Goal: Task Accomplishment & Management: Use online tool/utility

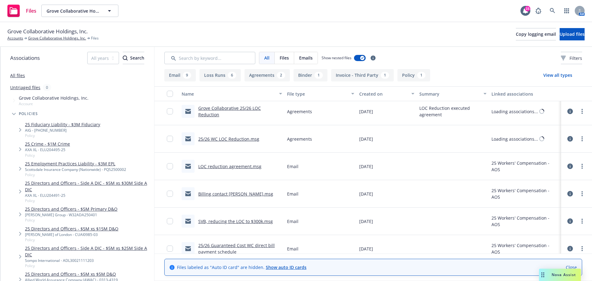
scroll to position [300, 0]
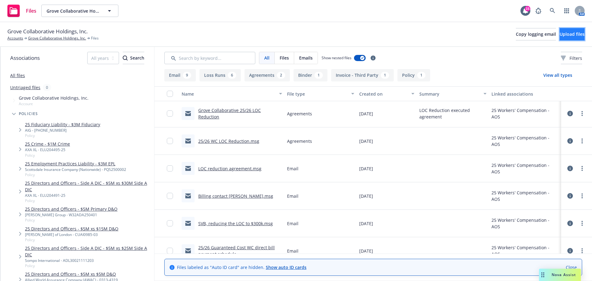
click at [560, 31] on button "Upload files" at bounding box center [571, 34] width 25 height 12
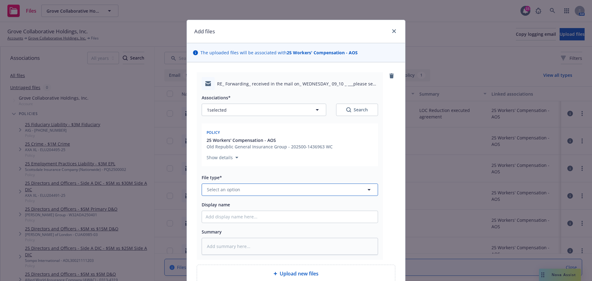
click at [223, 192] on span "Select an option" at bounding box center [223, 189] width 33 height 6
click at [227, 191] on span "Select an option" at bounding box center [223, 189] width 33 height 6
click at [227, 188] on span "Select an option" at bounding box center [223, 189] width 33 height 6
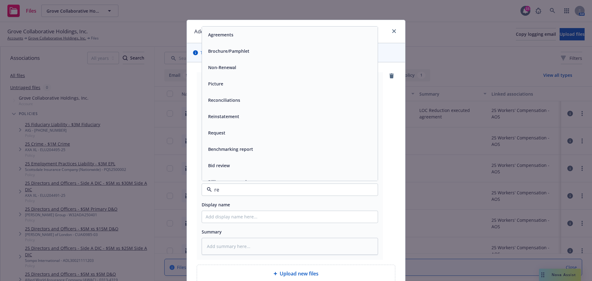
drag, startPoint x: 227, startPoint y: 188, endPoint x: 201, endPoint y: 190, distance: 25.7
click at [202, 190] on div "re" at bounding box center [290, 189] width 176 height 12
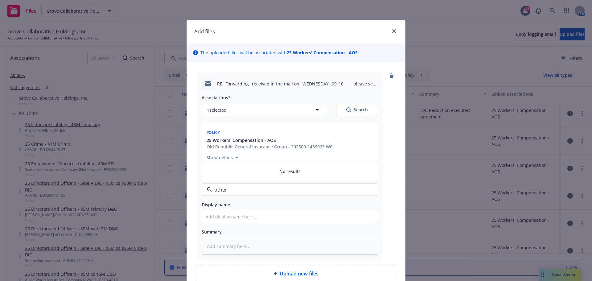
type input "other"
click at [215, 220] on input "Display name" at bounding box center [290, 217] width 176 height 12
type textarea "x"
type input "D"
type textarea "x"
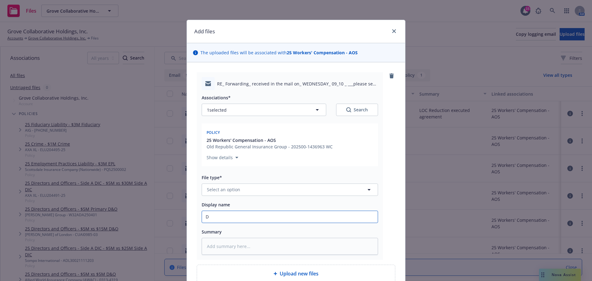
type input "De"
type textarea "x"
type input "Det"
type textarea "x"
type input "Deta"
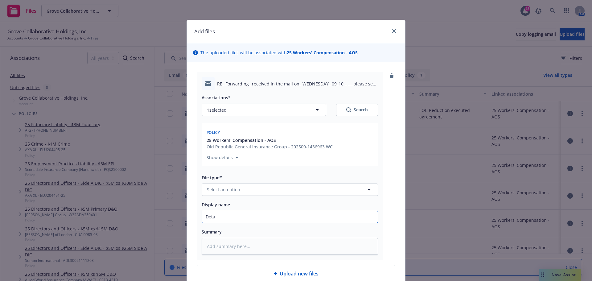
type textarea "x"
type input "Detao"
type textarea "x"
type input "Detao;"
type textarea "x"
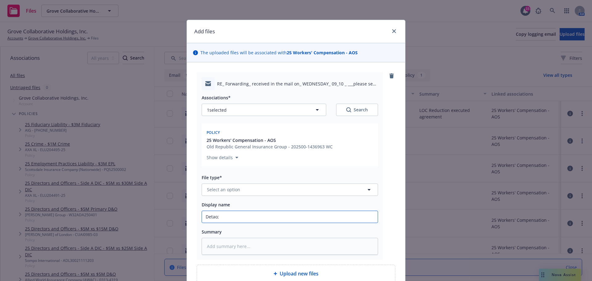
type input "Detao;"
type textarea "x"
type input "Detao;"
type textarea "x"
type input "Detao"
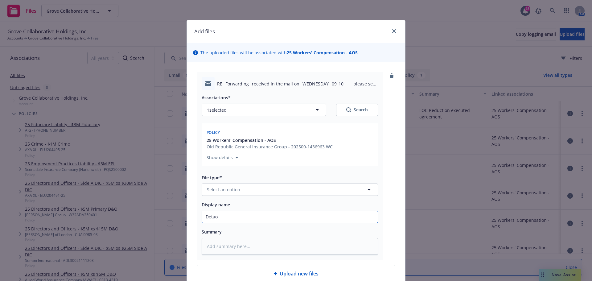
type textarea "x"
type input "Deta"
type textarea "x"
type input "Det"
type textarea "x"
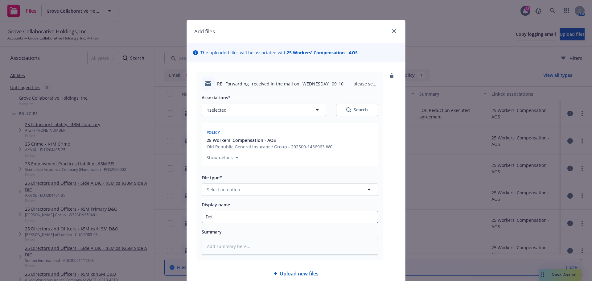
type input "Deta"
type textarea "x"
type input "Detai"
type textarea "x"
type input "Detail"
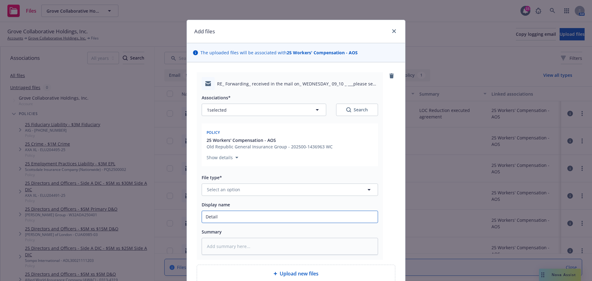
type textarea "x"
type input "Detail r"
type textarea "x"
type input "Detail re"
type textarea "x"
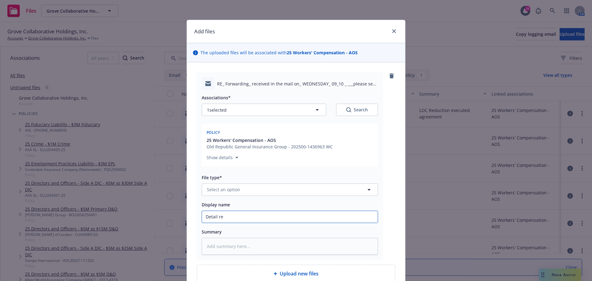
type input "Detail rep"
type textarea "x"
type input "Detail repo"
type textarea "x"
type input "Detail repor"
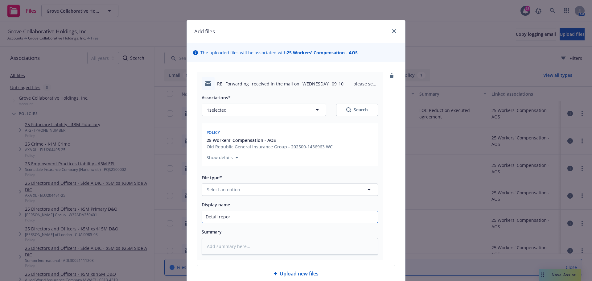
type textarea "x"
type input "Detail report"
type textarea "x"
type input "Detail report"
type textarea "x"
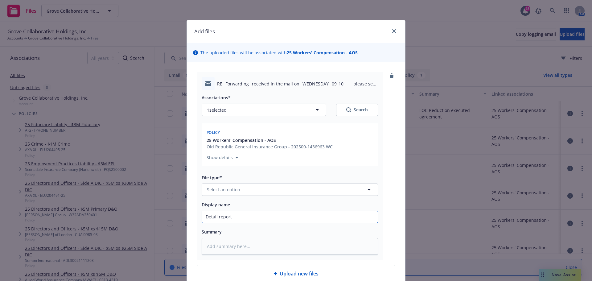
type input "Detail report b"
type textarea "x"
type input "Detail report by"
type textarea "x"
type input "Detail report by"
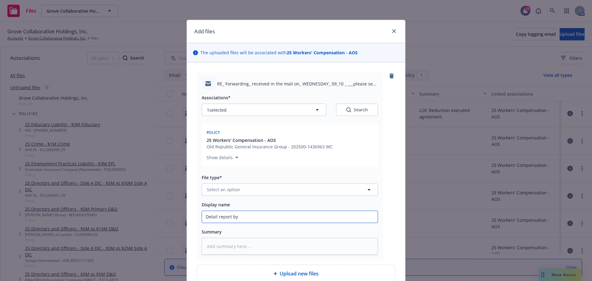
type textarea "x"
type input "Detail report by c"
type textarea "x"
type input "Detail report by cl"
type textarea "x"
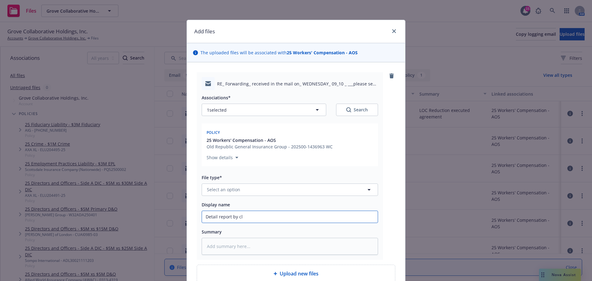
type input "Detail report by cla"
type textarea "x"
type input "Detail report by cl"
type textarea "x"
type input "Detail report by c"
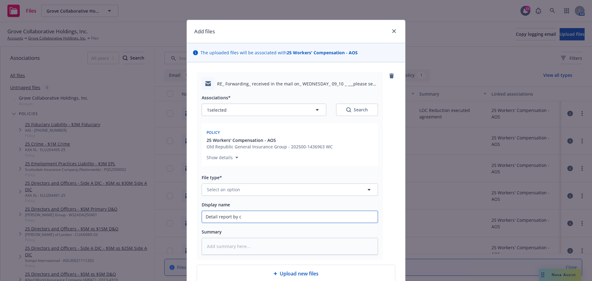
type textarea "x"
type input "Detail report by"
type textarea "x"
type input "Detail report by c"
type textarea "x"
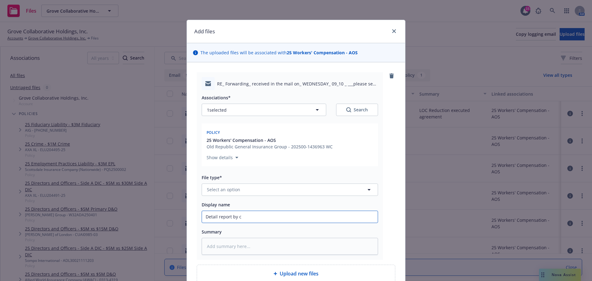
type input "Detail report by cl"
type textarea "x"
type input "Detail report by cla"
type textarea "x"
type input "Detail report by clai"
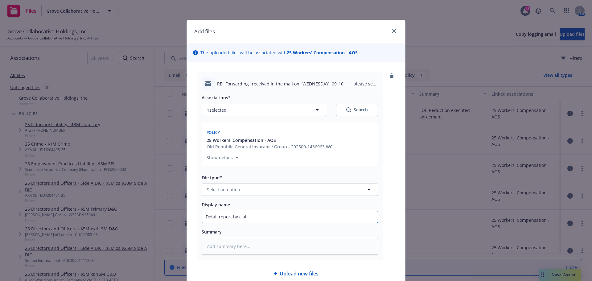
type textarea "x"
type input "Detail report by claim"
type textarea "x"
type input "Detail report by claim"
type textarea "x"
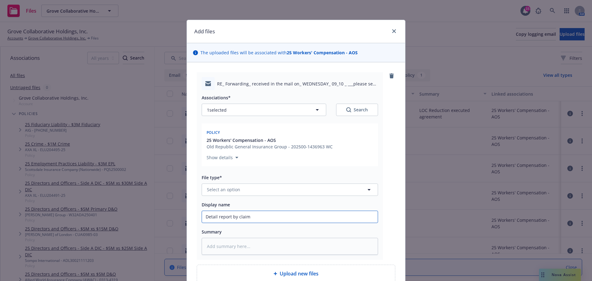
type input "Detail report by claim f"
type textarea "x"
type input "Detail report by claim fo"
type textarea "x"
type input "Detail report by claim for"
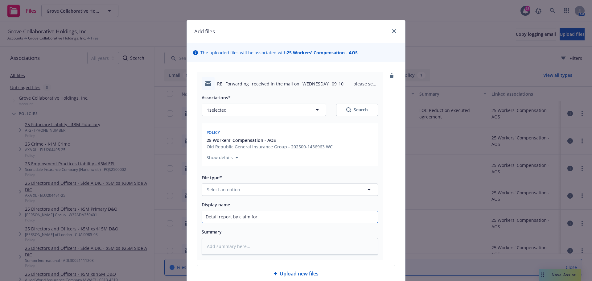
type textarea "x"
type input "Detail report by claim fo"
type textarea "x"
type input "Detail report by claim f"
click at [204, 215] on input "Detail report by claim f" at bounding box center [290, 217] width 176 height 12
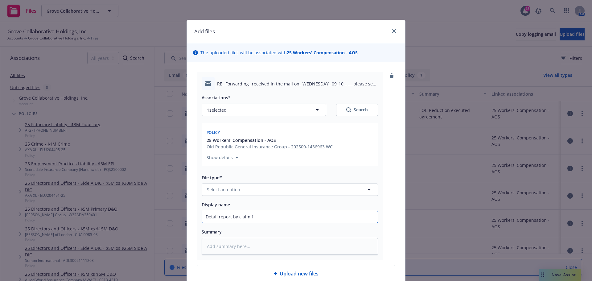
type textarea "x"
type input "WDetail report by claim f"
type textarea "x"
type input "WCDetail report by claim f"
type textarea "x"
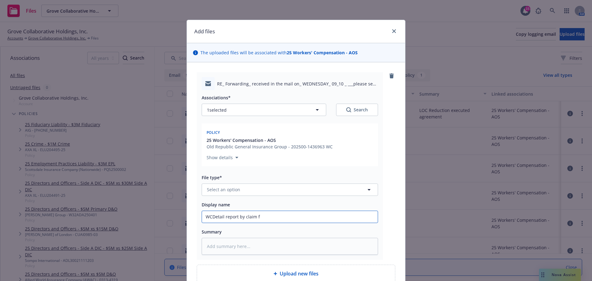
type input "WC"Detail report by claim f"
type textarea "x"
type input "WCDetail report by claim f"
type textarea "x"
type input "WC:Detail report by claim f"
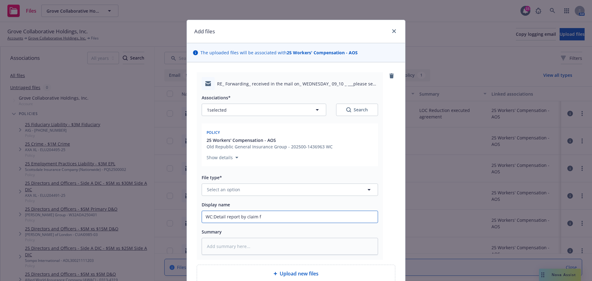
type textarea "x"
type input "WC: Detail report by claim f"
click at [282, 219] on input "WC: Detail report by claim f" at bounding box center [290, 217] width 176 height 12
type textarea "x"
type input "WC: Detail report by claim"
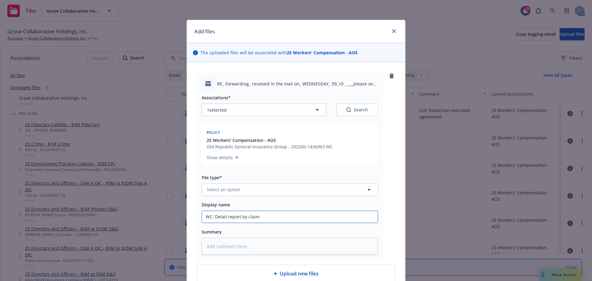
click at [281, 219] on input "WC: Detail report by claim" at bounding box center [290, 217] width 176 height 12
type textarea "x"
type input "WC: Detail report by claim s"
type textarea "x"
type input "WC: Detail report by claim st"
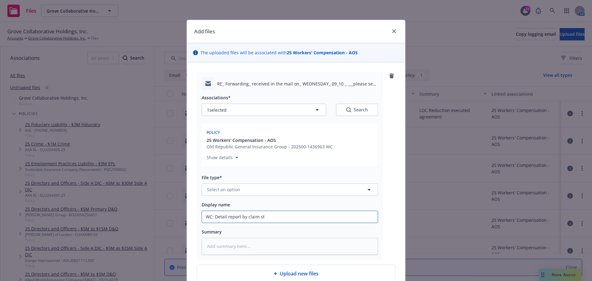
type textarea "x"
type input "WC: Detail report by claim sta"
type textarea "x"
type input "WC: Detail report by claim stat"
type textarea "x"
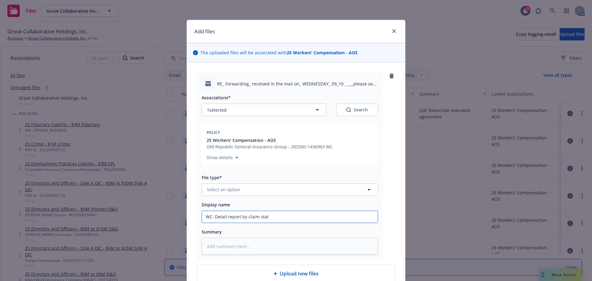
type input "WC: Detail report by claim state"
type textarea "x"
type input "WC: Detail report by claim statem"
type textarea "x"
type input "WC: Detail report by claim stateme"
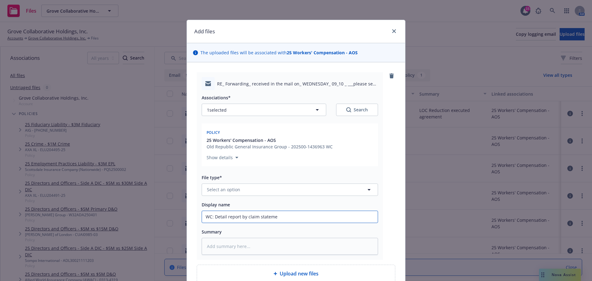
type textarea "x"
type input "WC: Detail report by claim statemen"
type textarea "x"
type input "WC: Detail report by claim statement"
type textarea "x"
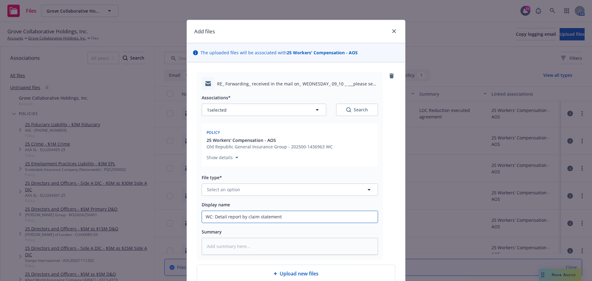
type input "WC: Detail report by claim statement"
type textarea "x"
type input "WC: Detail report by claim statement d"
type textarea "x"
type input "WC: Detail report by claim statement da"
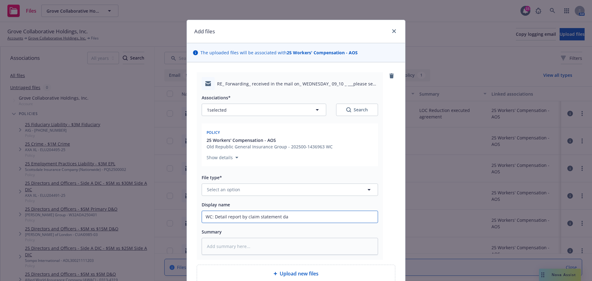
type textarea "x"
type input "WC: Detail report by claim statement dat"
type textarea "x"
type input "WC: Detail report by claim statement date"
type textarea "x"
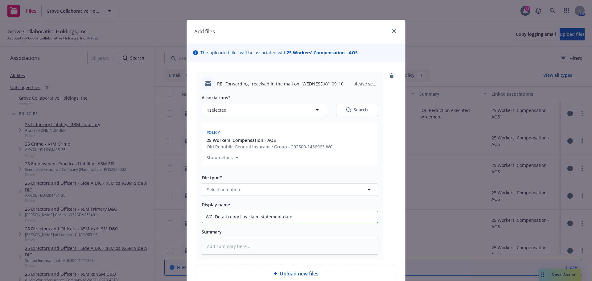
type input "WC: Detail report by claim statement date"
type textarea "x"
type input "WC: Detail report by claim statement date 9"
type textarea "x"
type input "WC: Detail report by claim statement date 9/"
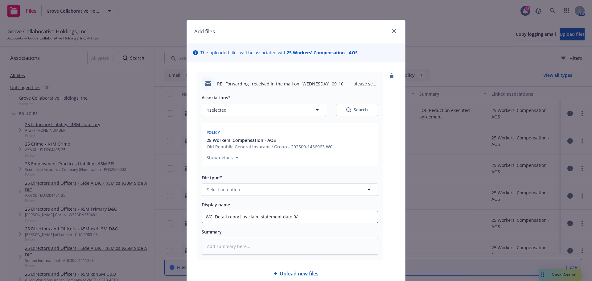
type textarea "x"
type input "WC: Detail report by claim statement date 9/1"
type textarea "x"
type input "WC: Detail report by claim statement date 9/1/"
type textarea "x"
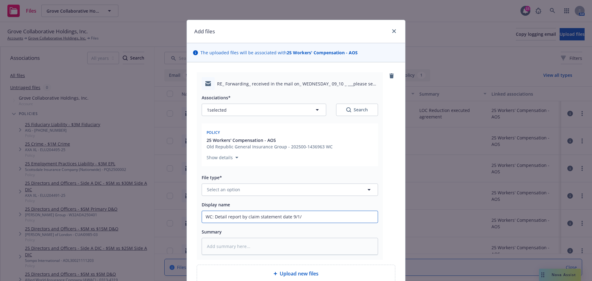
type input "WC: Detail report by claim statement date 9/1/2"
type textarea "x"
type input "WC: Detail report by claim statement date [DATE]"
type textarea "x"
type input "WC: Detail report by claim statement date 9/1/202"
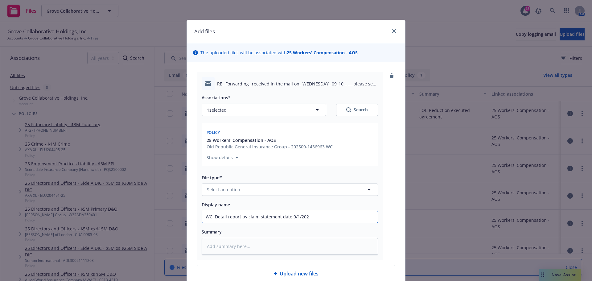
type textarea "x"
type input "WC: Detail report by claim statement date [DATE]"
click at [249, 191] on button "Select an option" at bounding box center [290, 189] width 176 height 12
type input "c"
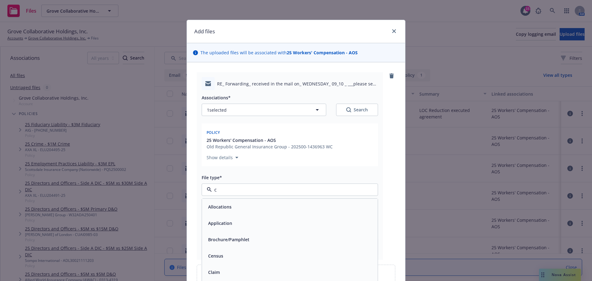
click at [223, 268] on div "Claim" at bounding box center [290, 272] width 168 height 9
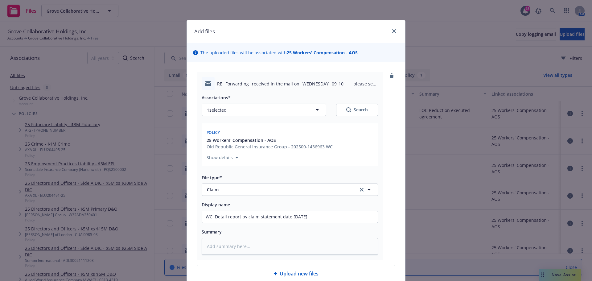
scroll to position [59, 0]
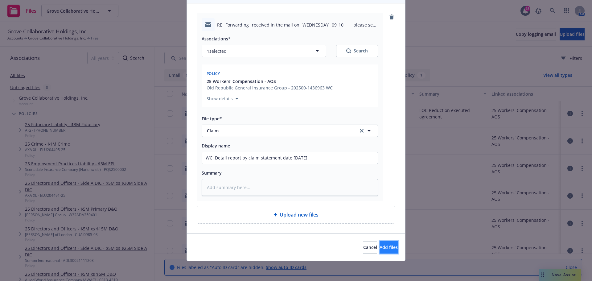
click at [379, 245] on span "Add files" at bounding box center [388, 247] width 18 height 6
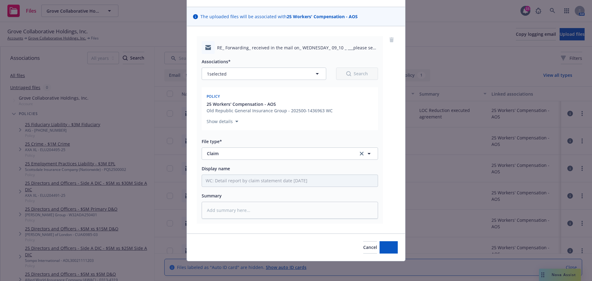
scroll to position [36, 0]
type textarea "x"
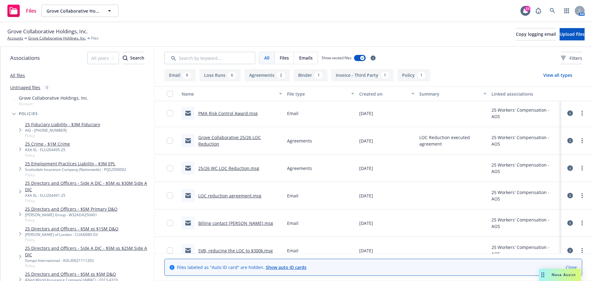
scroll to position [327, 0]
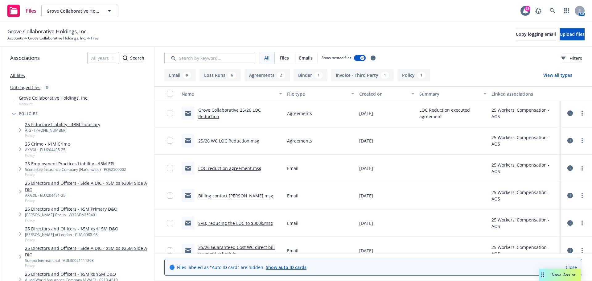
click at [59, 233] on div "[PERSON_NAME] of London - CUAI0985-03" at bounding box center [71, 234] width 93 height 5
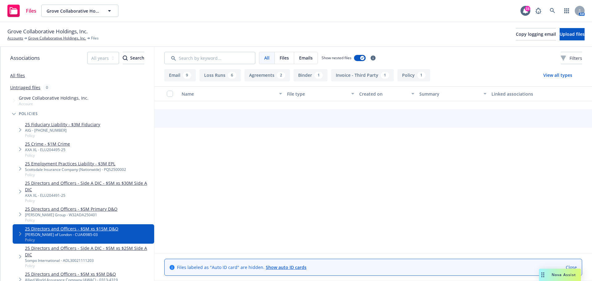
scroll to position [67, 0]
